Goal: Transaction & Acquisition: Obtain resource

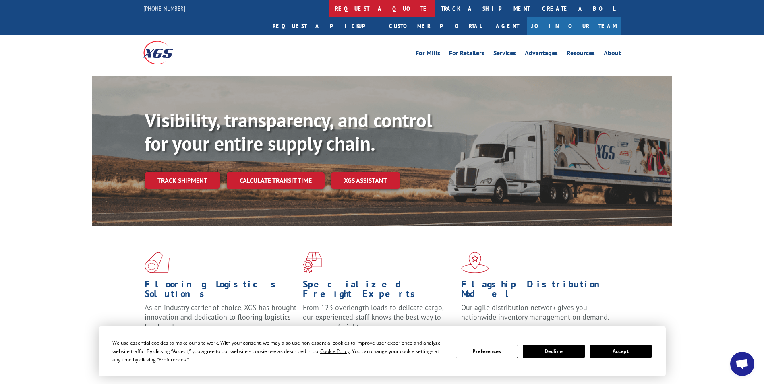
click at [329, 9] on link "request a quote" at bounding box center [382, 8] width 106 height 17
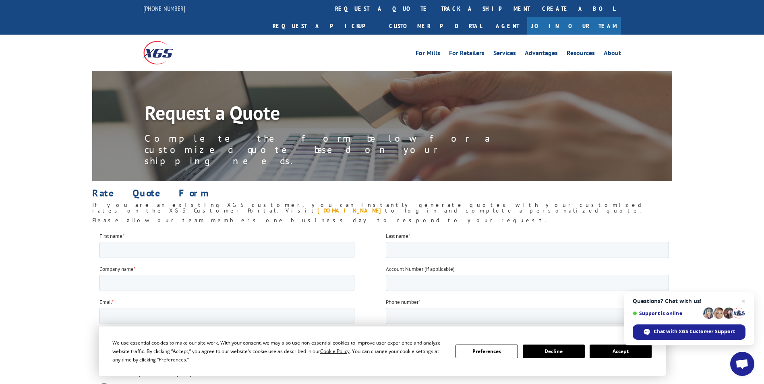
click at [385, 207] on link "[DOMAIN_NAME]" at bounding box center [351, 210] width 68 height 7
